Goal: Task Accomplishment & Management: Manage account settings

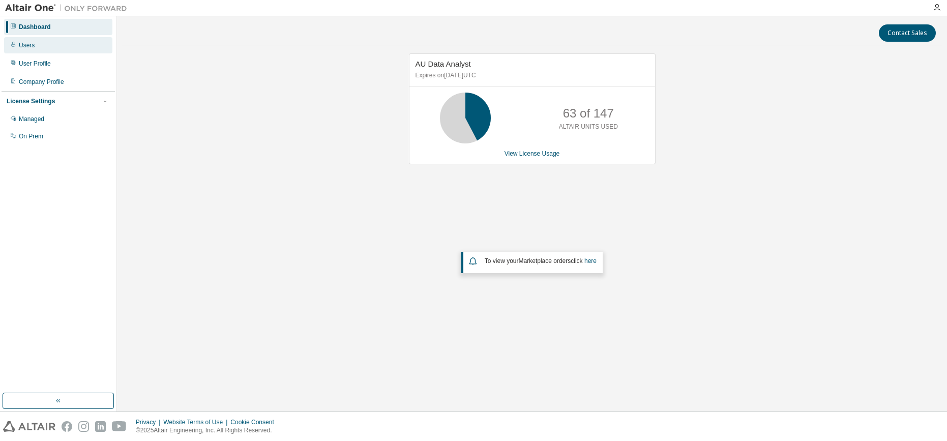
click at [37, 47] on div "Users" at bounding box center [58, 45] width 108 height 16
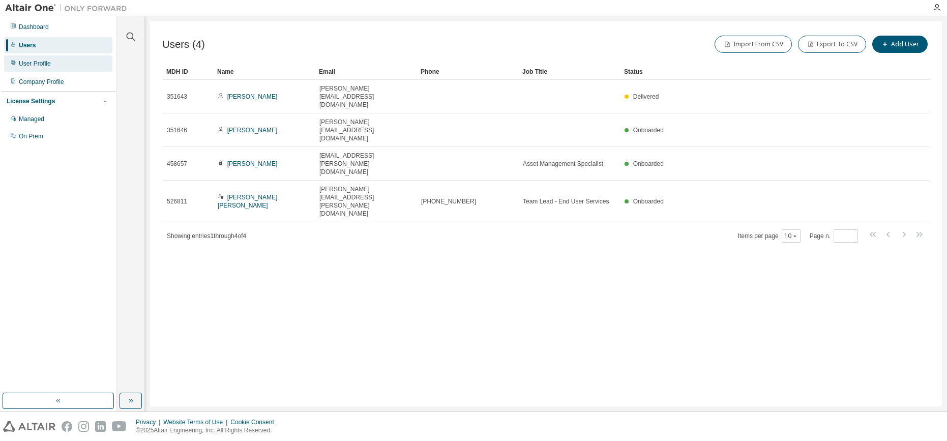
click at [54, 65] on div "User Profile" at bounding box center [58, 63] width 108 height 16
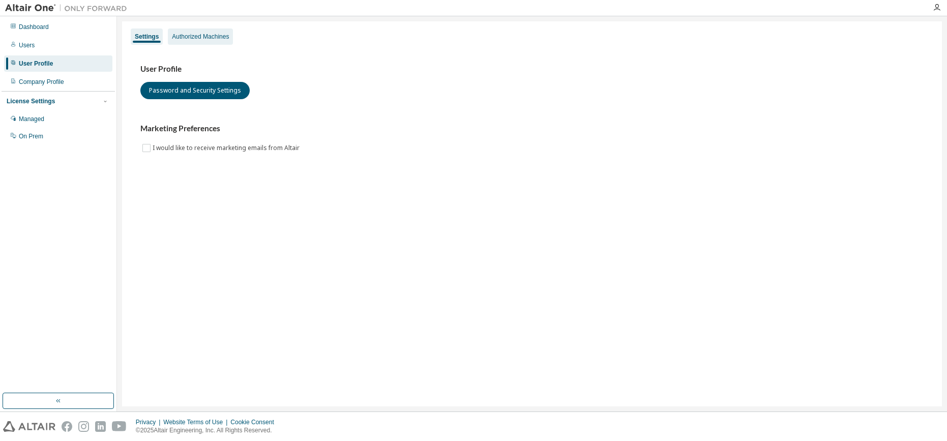
click at [217, 38] on div "Authorized Machines" at bounding box center [200, 37] width 57 height 8
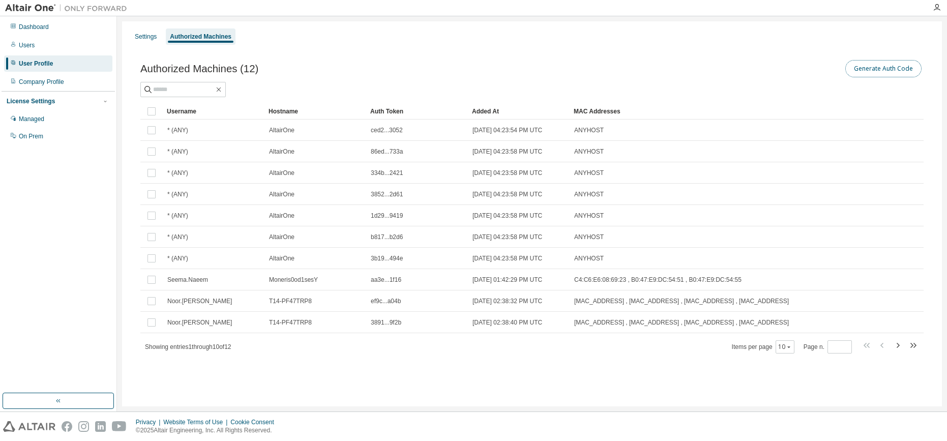
click at [901, 68] on button "Generate Auth Code" at bounding box center [884, 68] width 76 height 17
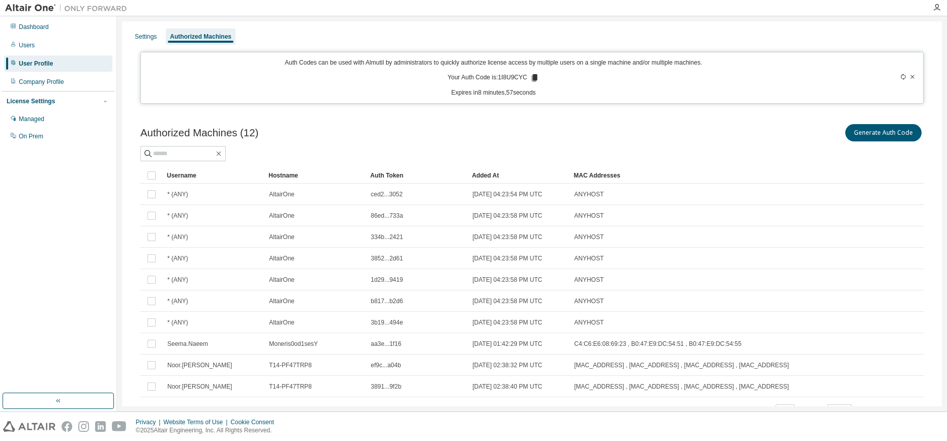
drag, startPoint x: 8, startPoint y: 218, endPoint x: 15, endPoint y: 216, distance: 7.8
click at [8, 218] on div "Dashboard Users User Profile Company Profile License Settings Managed On Prem" at bounding box center [58, 205] width 113 height 374
click at [877, 133] on button "Generate Auth Code" at bounding box center [884, 132] width 76 height 17
click at [870, 133] on button "Generate Auth Code" at bounding box center [884, 132] width 76 height 17
click at [532, 78] on icon at bounding box center [535, 77] width 6 height 7
